Goal: Task Accomplishment & Management: Use online tool/utility

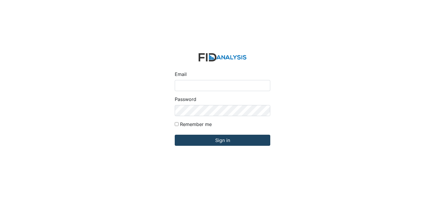
type input "[PERSON_NAME][EMAIL_ADDRESS][DOMAIN_NAME]"
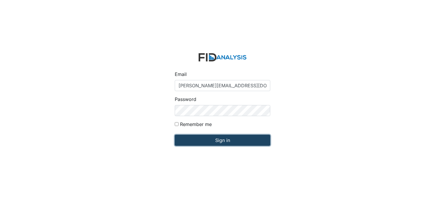
click at [190, 142] on input "Sign in" at bounding box center [223, 140] width 96 height 11
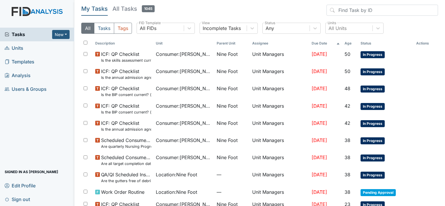
click at [21, 50] on span "Units" at bounding box center [14, 48] width 19 height 9
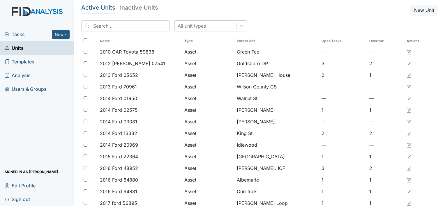
click at [17, 33] on span "Tasks" at bounding box center [28, 34] width 47 height 7
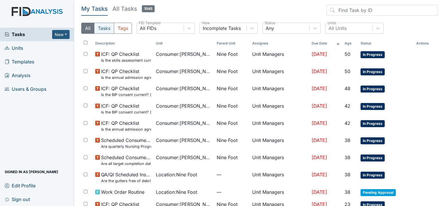
click at [104, 28] on button "Tasks" at bounding box center [104, 28] width 20 height 11
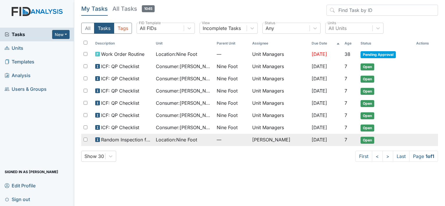
click at [164, 139] on span "Location : Nine Foot" at bounding box center [176, 139] width 41 height 7
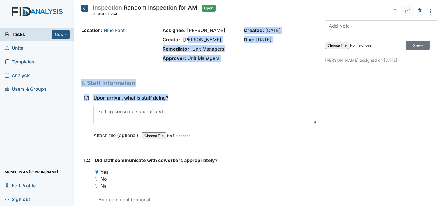
drag, startPoint x: 187, startPoint y: 43, endPoint x: 235, endPoint y: 91, distance: 67.7
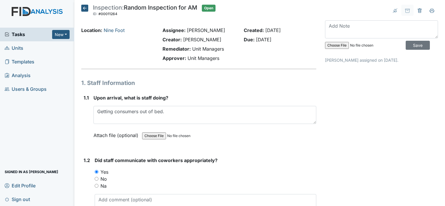
drag, startPoint x: 382, startPoint y: 122, endPoint x: 411, endPoint y: 121, distance: 29.2
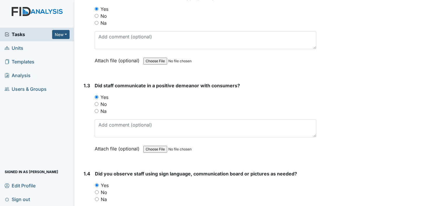
scroll to position [175, 0]
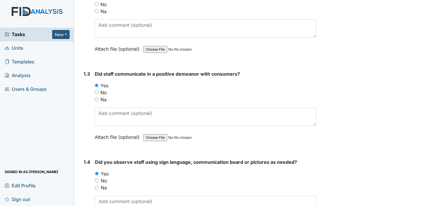
click at [21, 36] on span "Tasks" at bounding box center [28, 34] width 47 height 7
